Goal: Transaction & Acquisition: Obtain resource

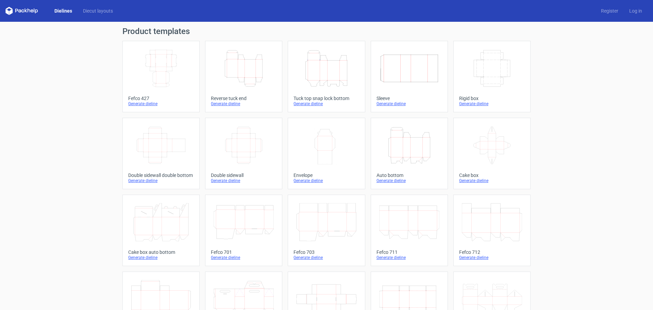
click at [149, 91] on link "Width Depth Height Fefco 427 Generate dieline" at bounding box center [160, 76] width 77 height 71
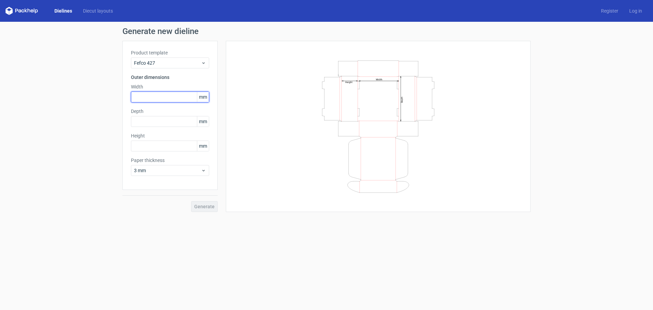
click at [145, 95] on input "text" at bounding box center [170, 96] width 78 height 11
type input "356"
click at [148, 123] on input "text" at bounding box center [170, 121] width 78 height 11
type input "356"
click at [172, 150] on input "text" at bounding box center [170, 145] width 78 height 11
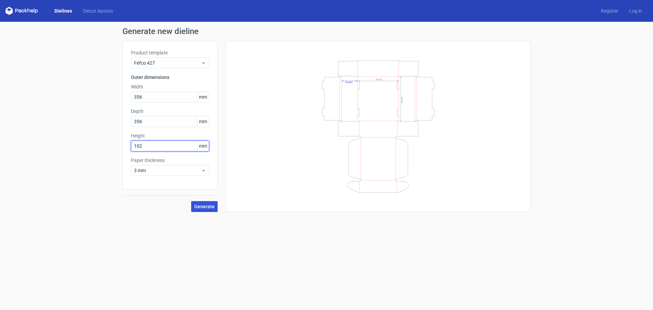
type input "102"
click at [206, 208] on span "Generate" at bounding box center [204, 206] width 20 height 5
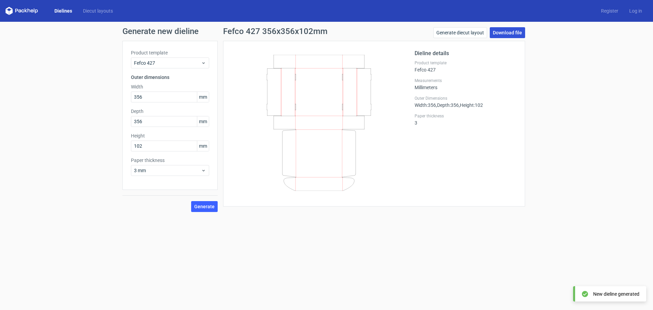
click at [510, 36] on link "Download file" at bounding box center [507, 32] width 35 height 11
